Goal: Go to known website: Access a specific website the user already knows

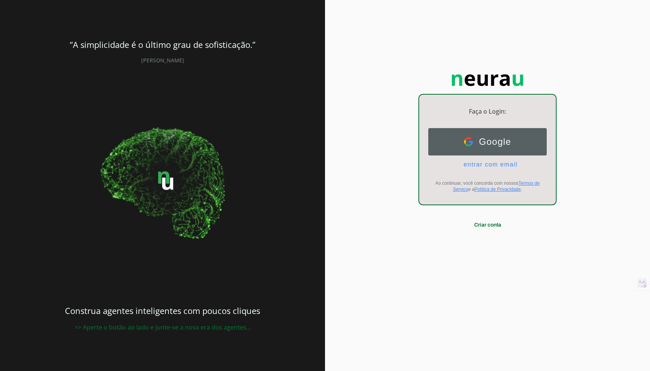
click at [458, 142] on button "Google Google" at bounding box center [487, 141] width 118 height 27
